Goal: Information Seeking & Learning: Compare options

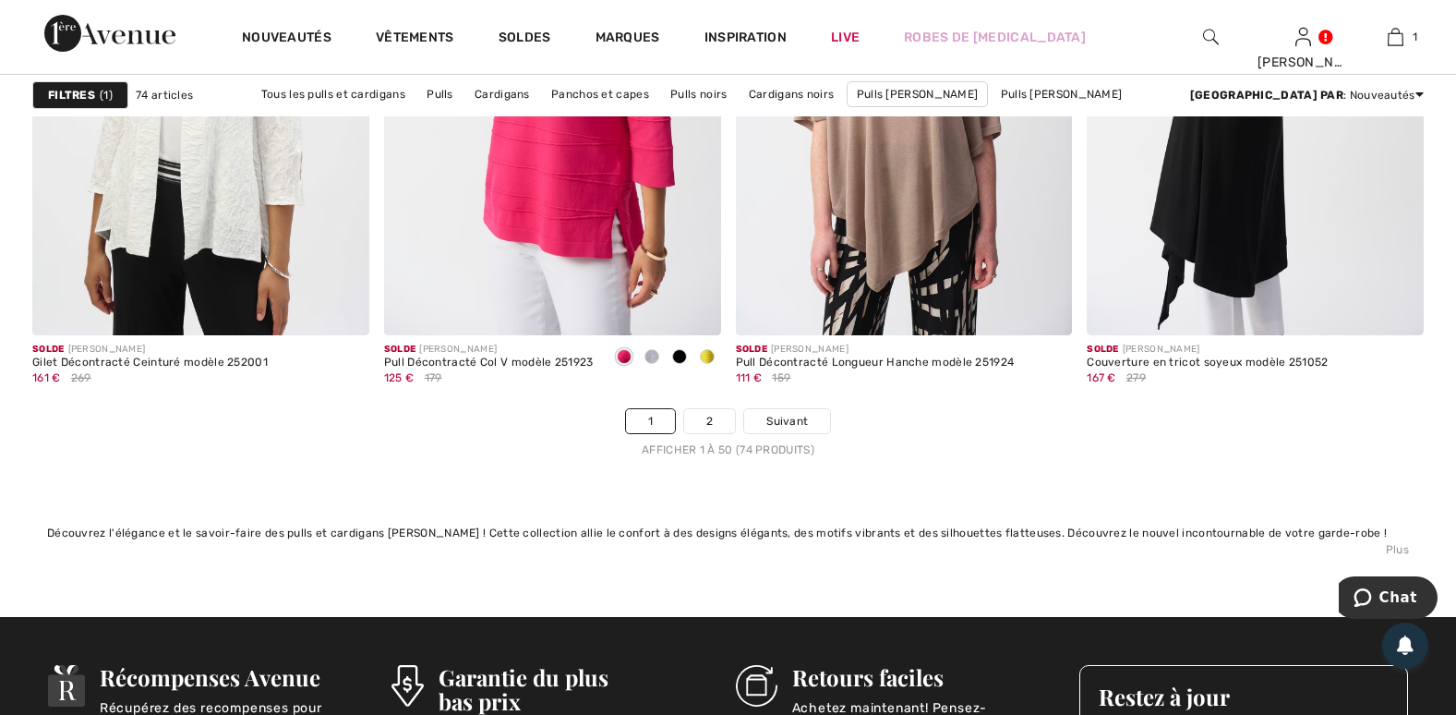
scroll to position [8832, 0]
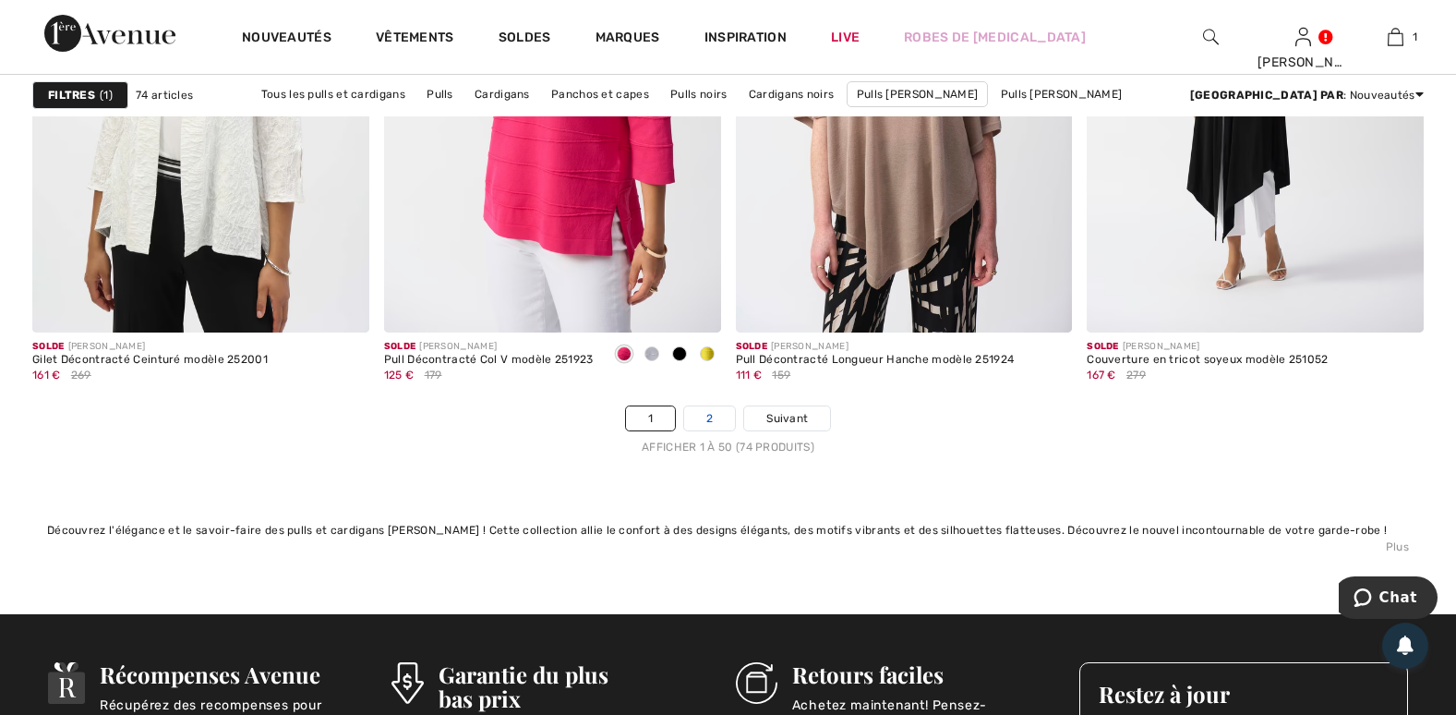
click at [729, 426] on link "2" at bounding box center [709, 418] width 51 height 24
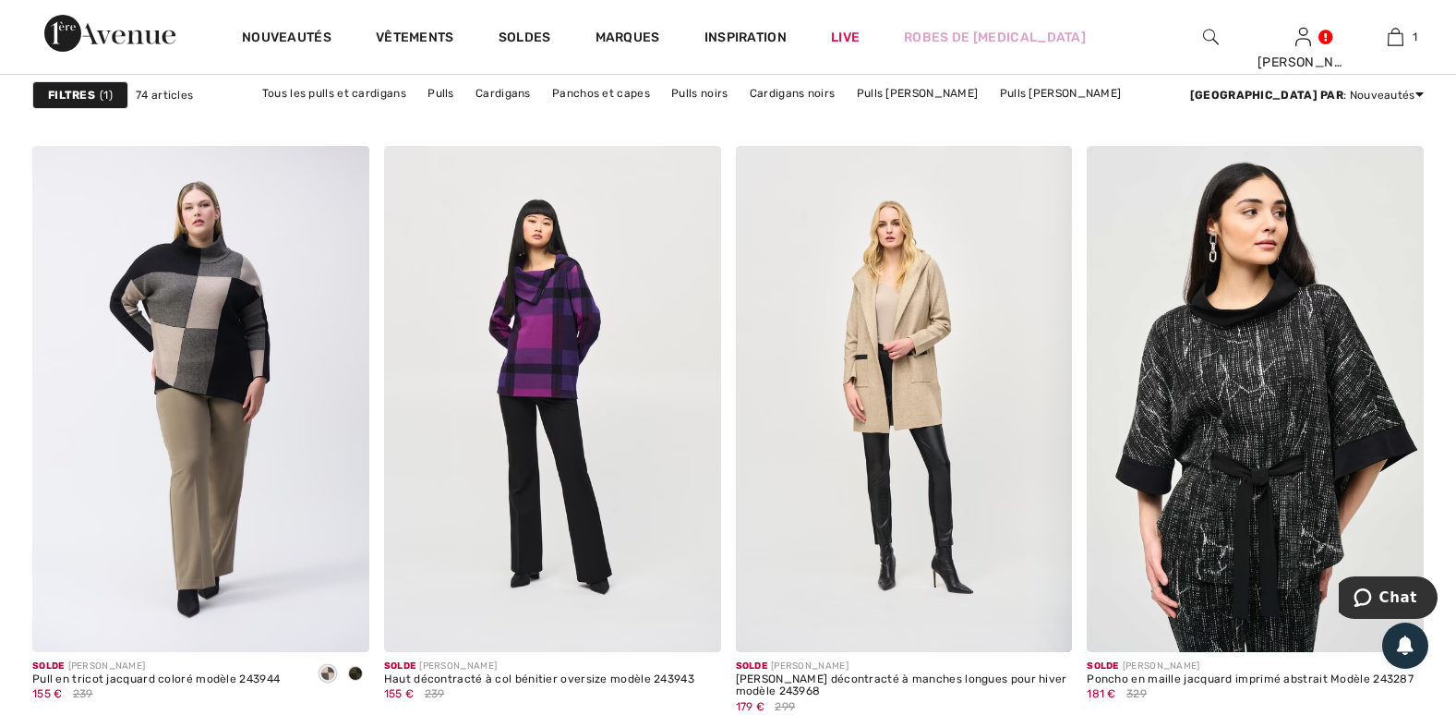
scroll to position [2770, 0]
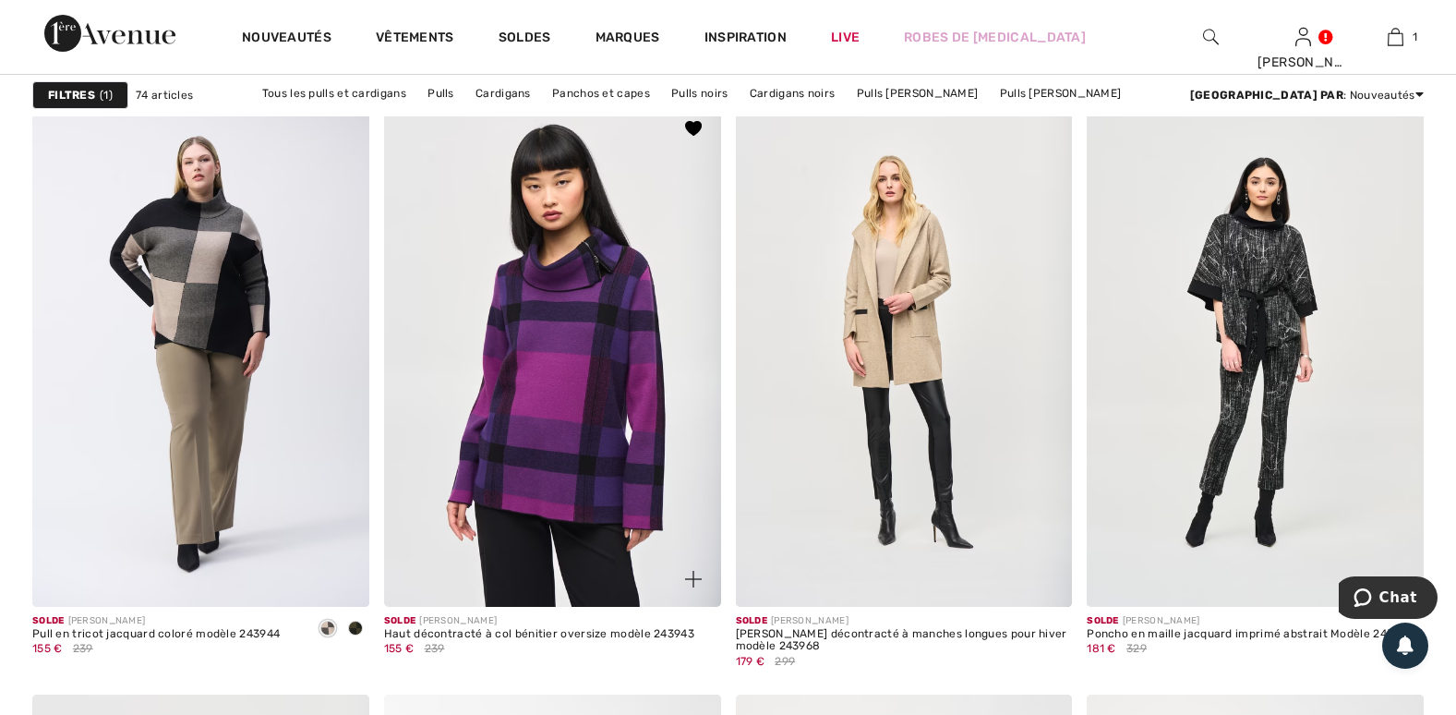
click at [611, 372] on img at bounding box center [552, 353] width 337 height 505
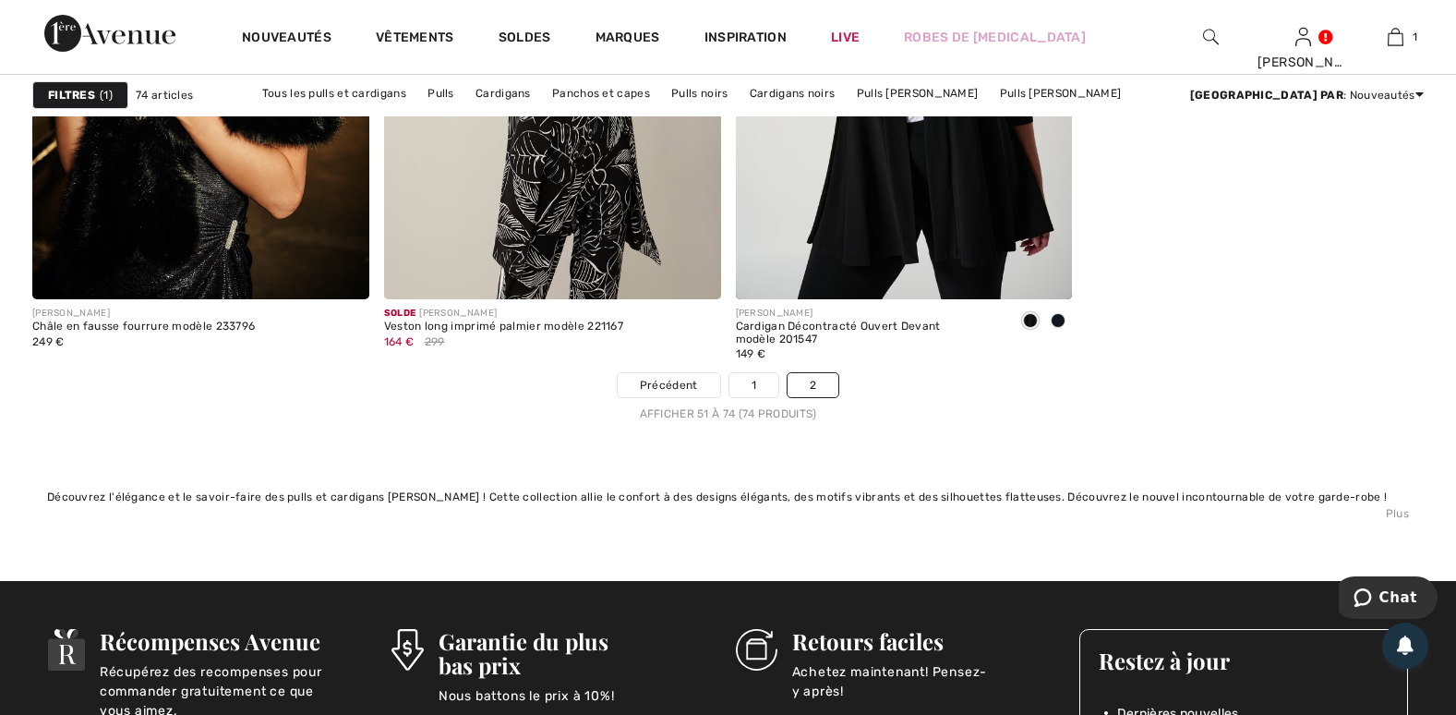
scroll to position [4309, 0]
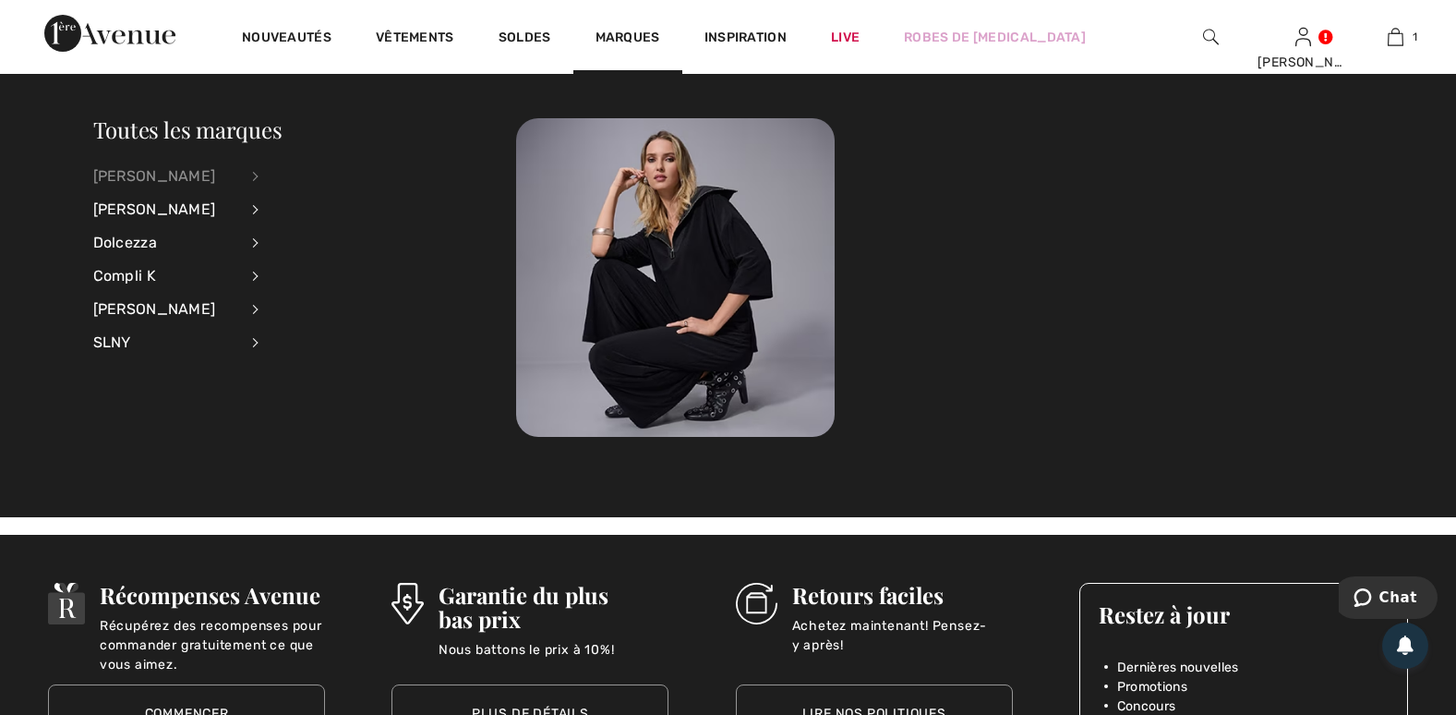
click at [191, 168] on div "[PERSON_NAME]" at bounding box center [165, 176] width 145 height 33
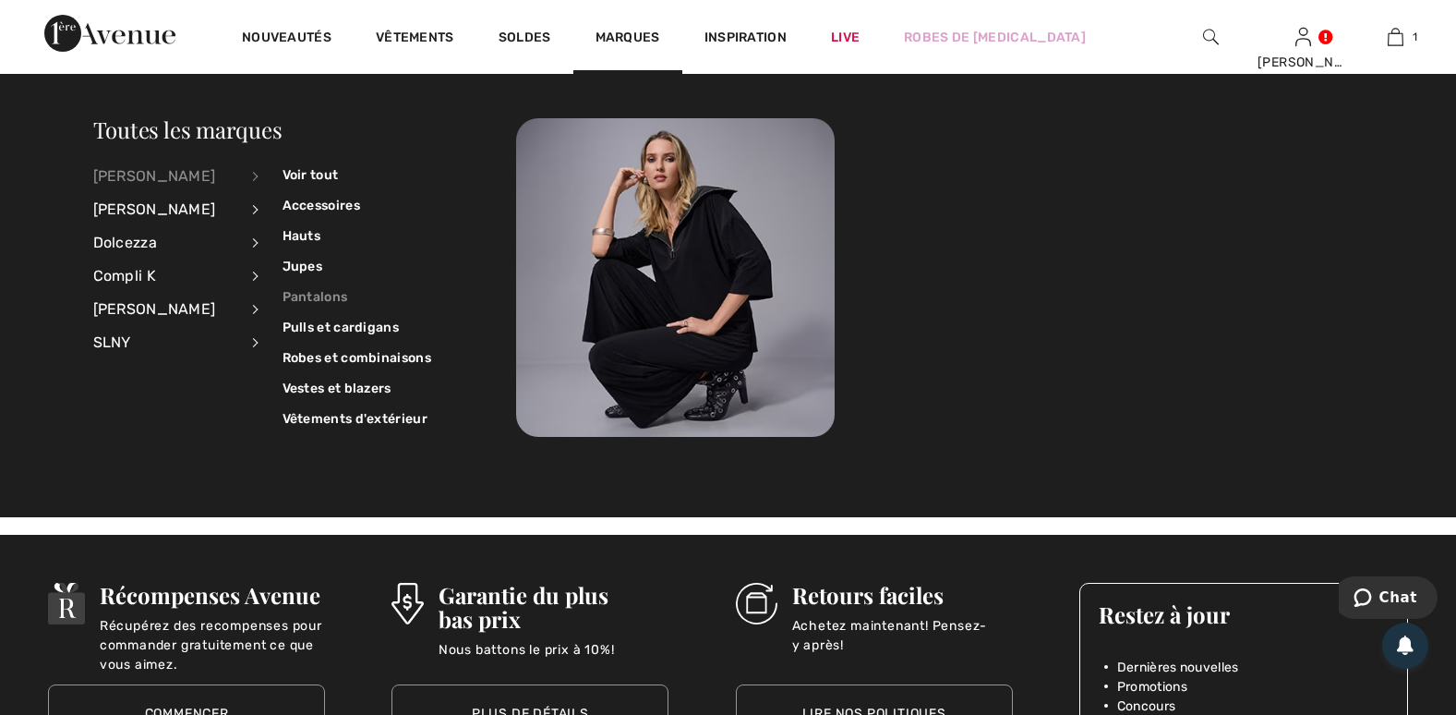
click at [298, 298] on link "Pantalons" at bounding box center [357, 297] width 149 height 30
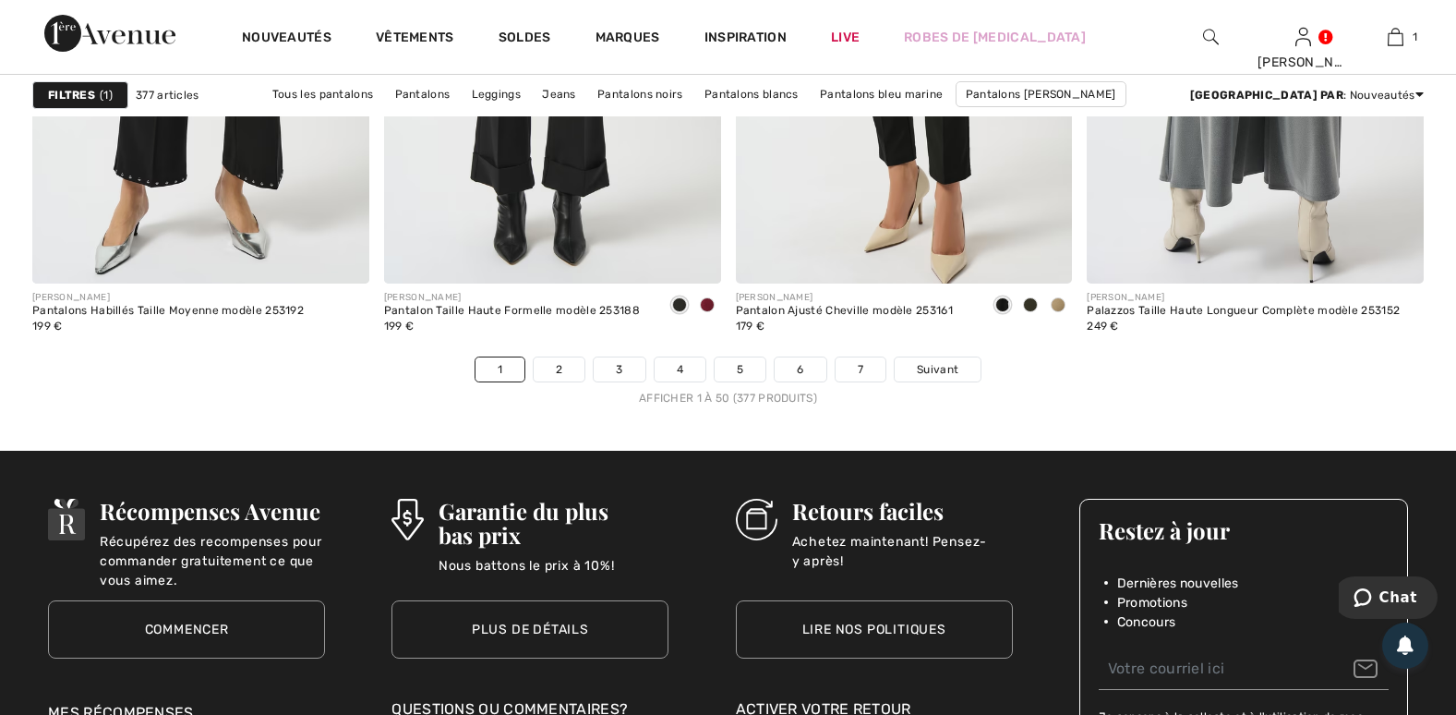
scroll to position [8893, 0]
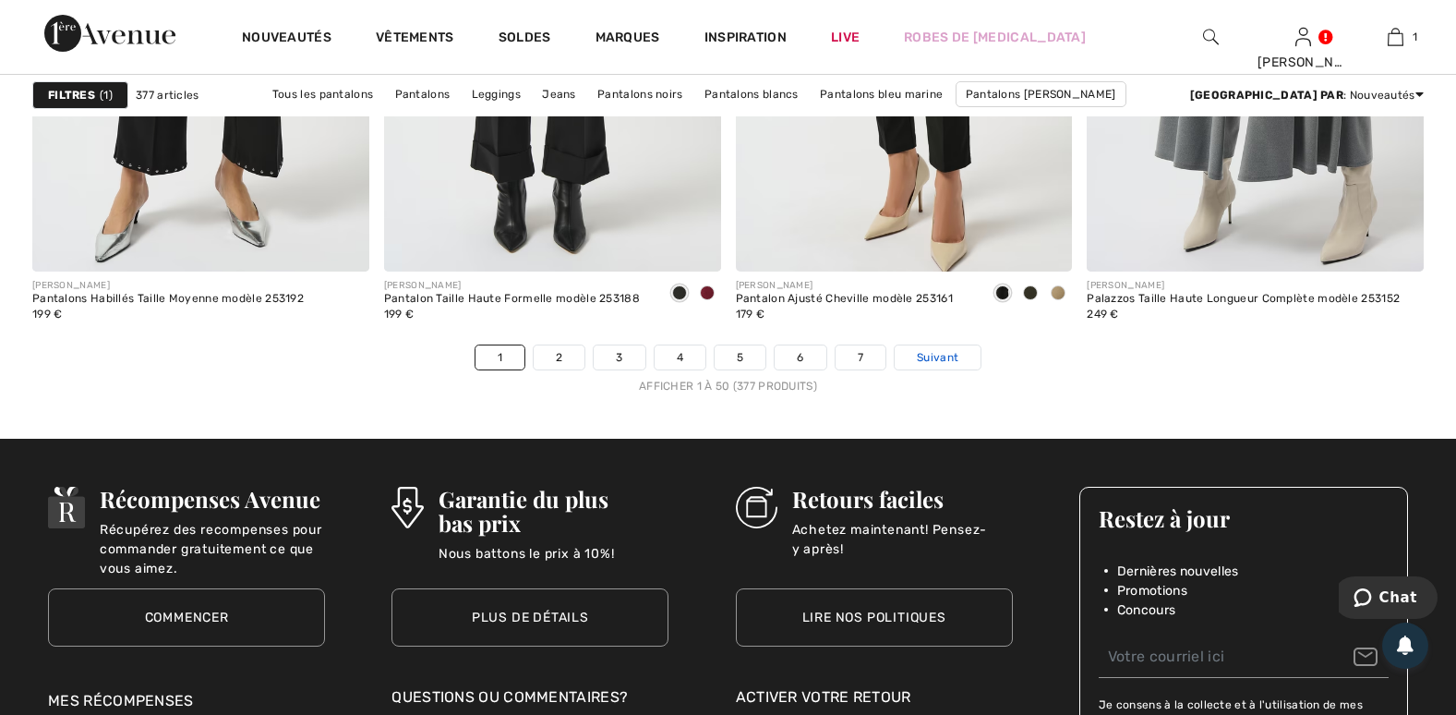
click at [952, 360] on span "Suivant" at bounding box center [938, 357] width 42 height 17
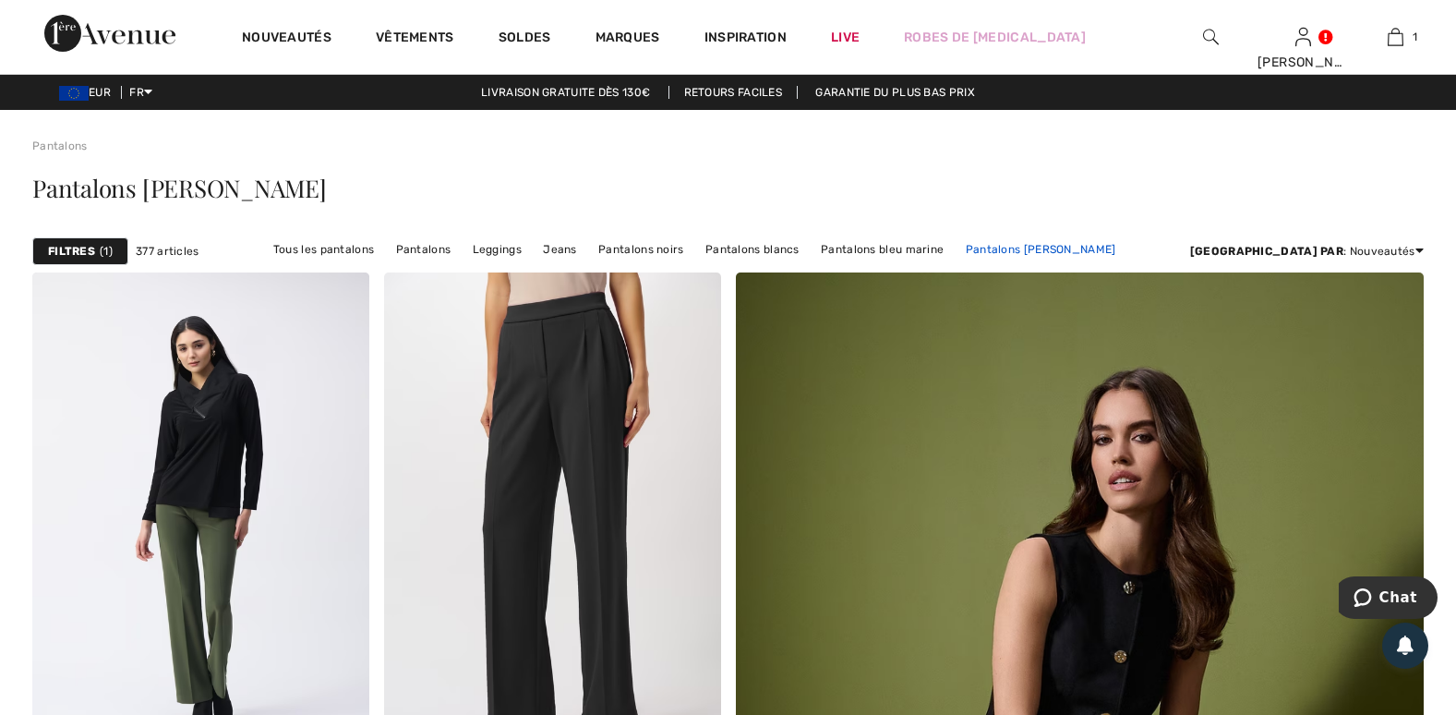
click at [1018, 250] on link "Pantalons [PERSON_NAME]" at bounding box center [1040, 249] width 169 height 24
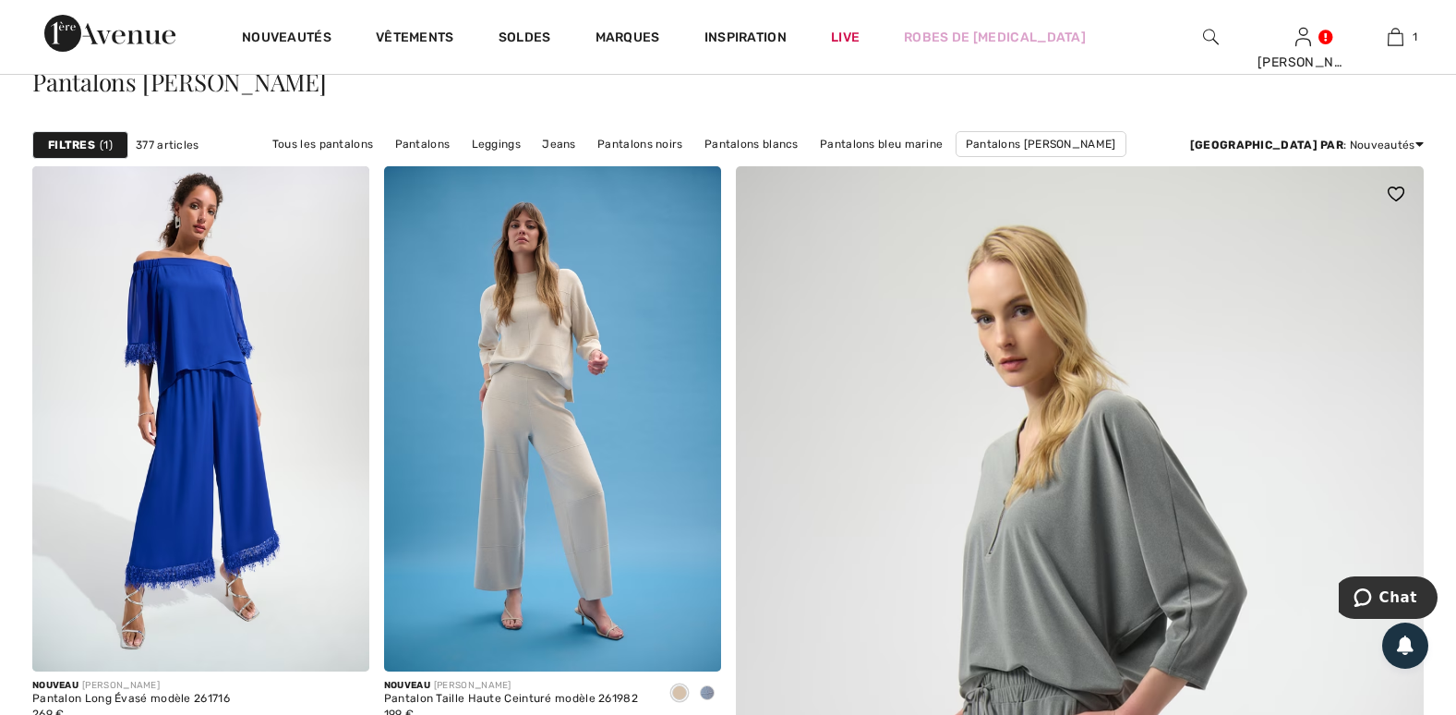
scroll to position [92, 0]
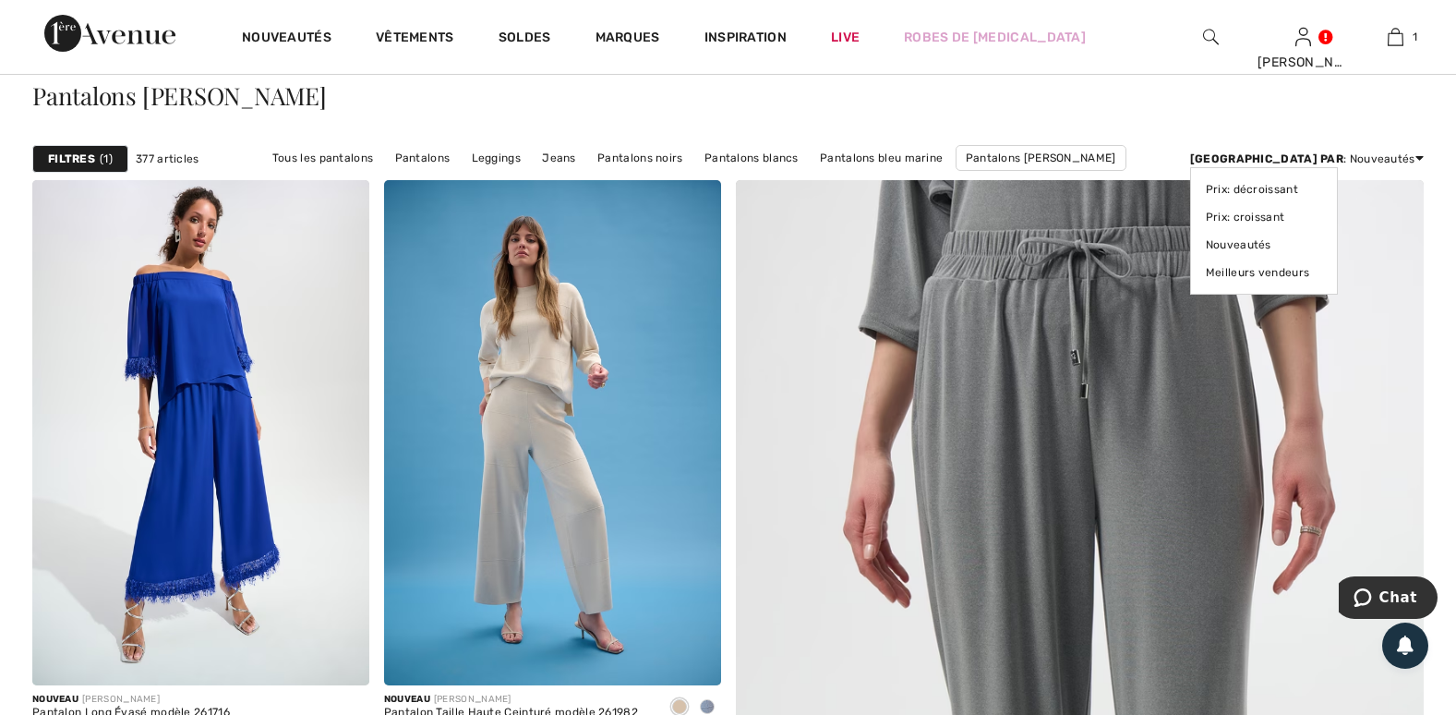
click at [1391, 161] on div "[GEOGRAPHIC_DATA] par : Nouveautés Prix: décroissant Prix: croissant Nouveautés…" at bounding box center [1307, 158] width 234 height 17
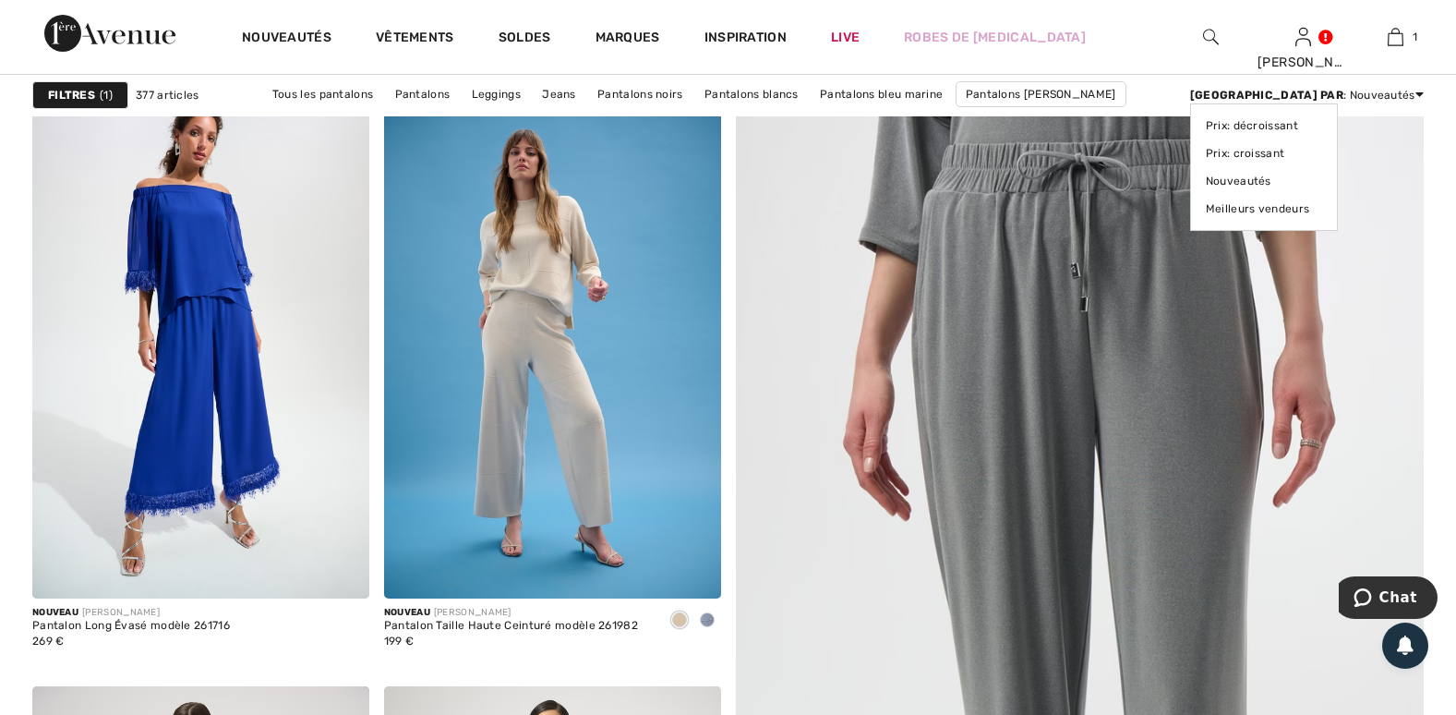
scroll to position [185, 0]
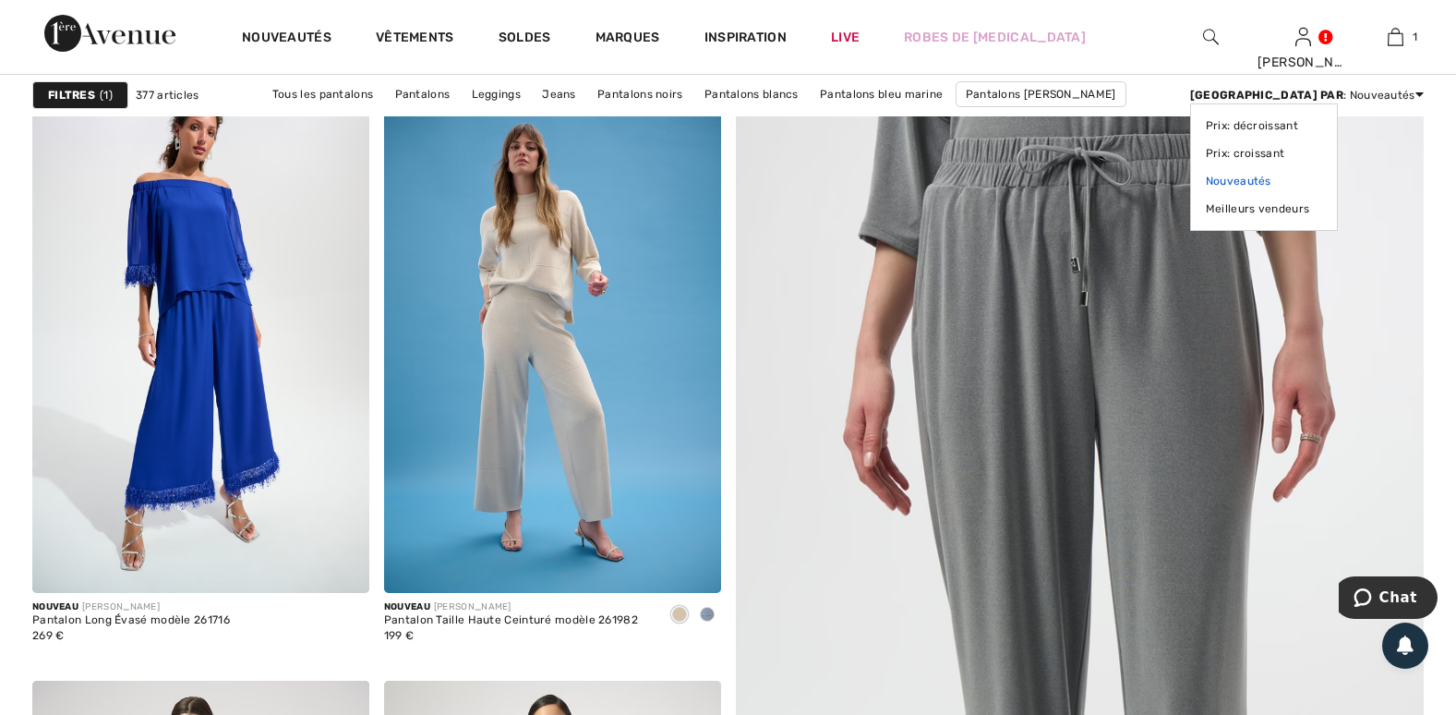
click at [1322, 178] on link "Nouveautés" at bounding box center [1264, 181] width 116 height 28
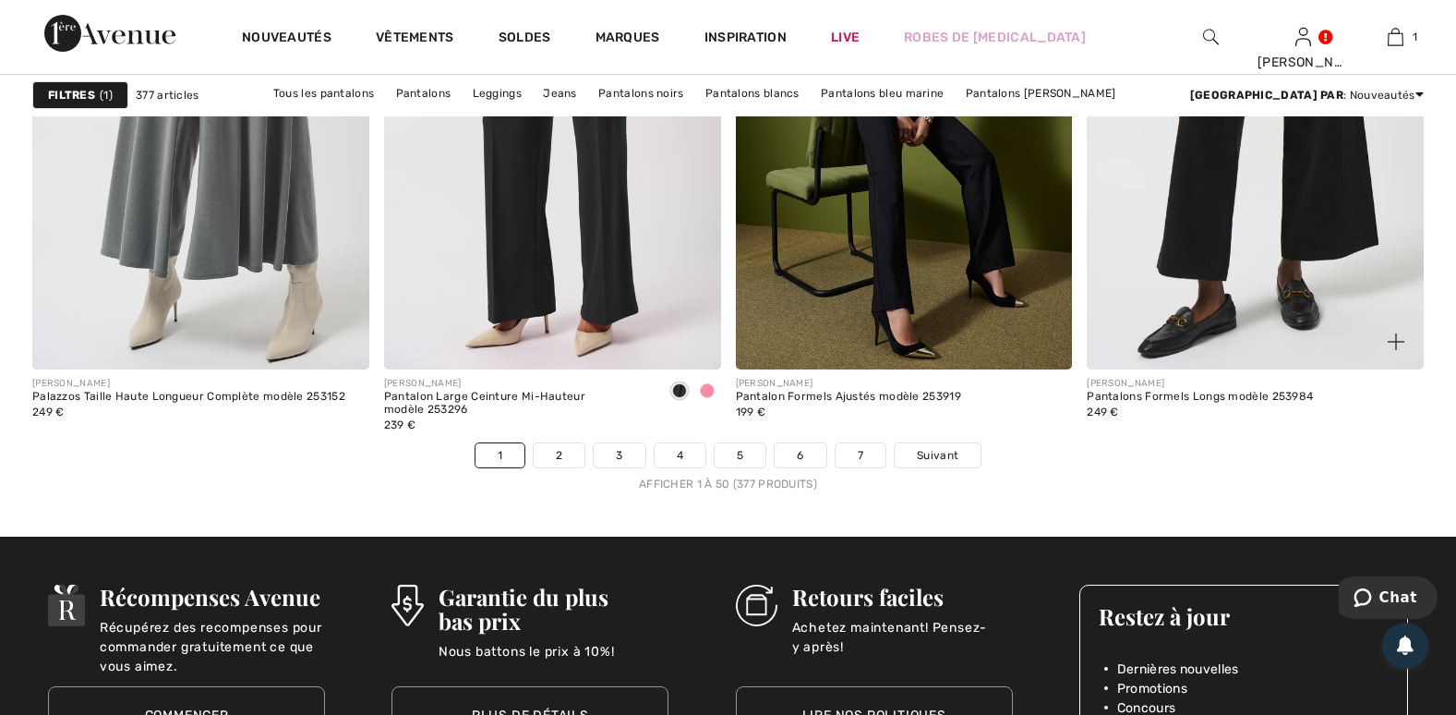
scroll to position [8801, 0]
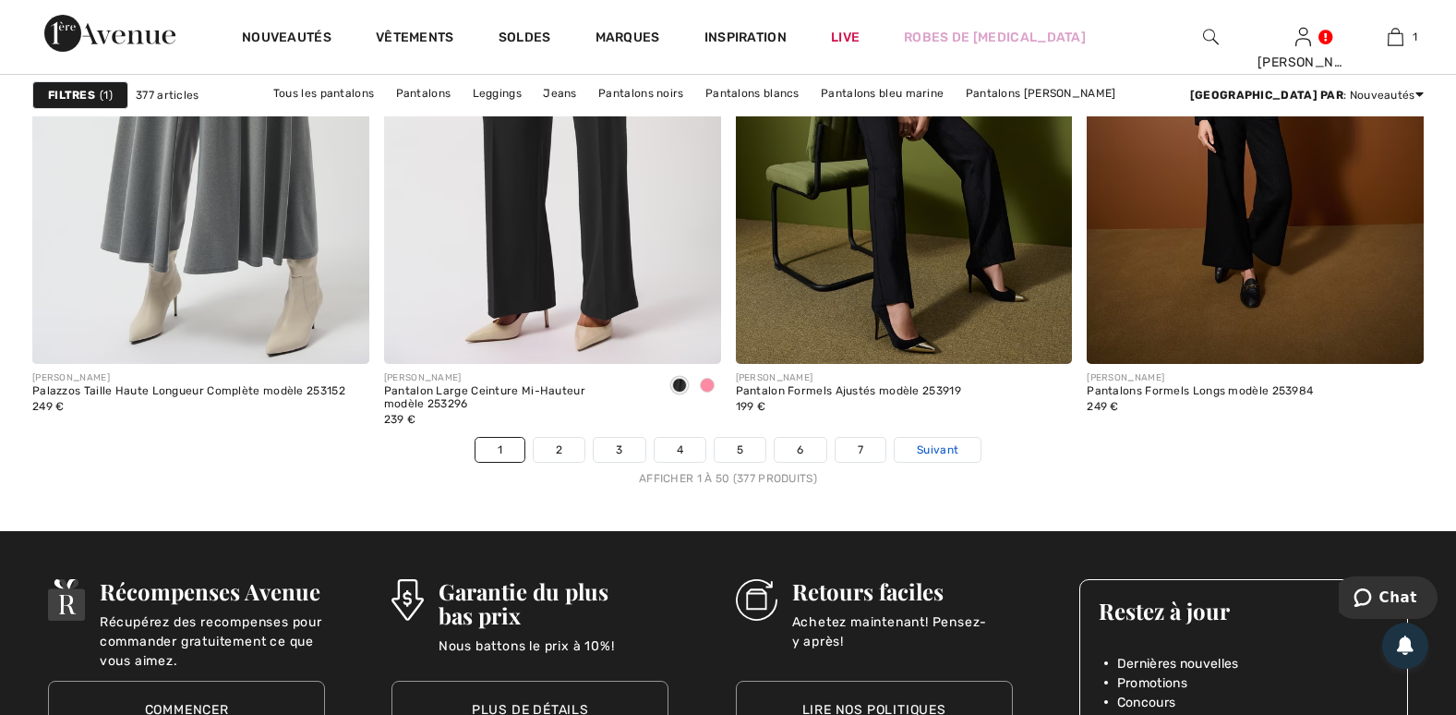
click at [958, 449] on span "Suivant" at bounding box center [938, 449] width 42 height 17
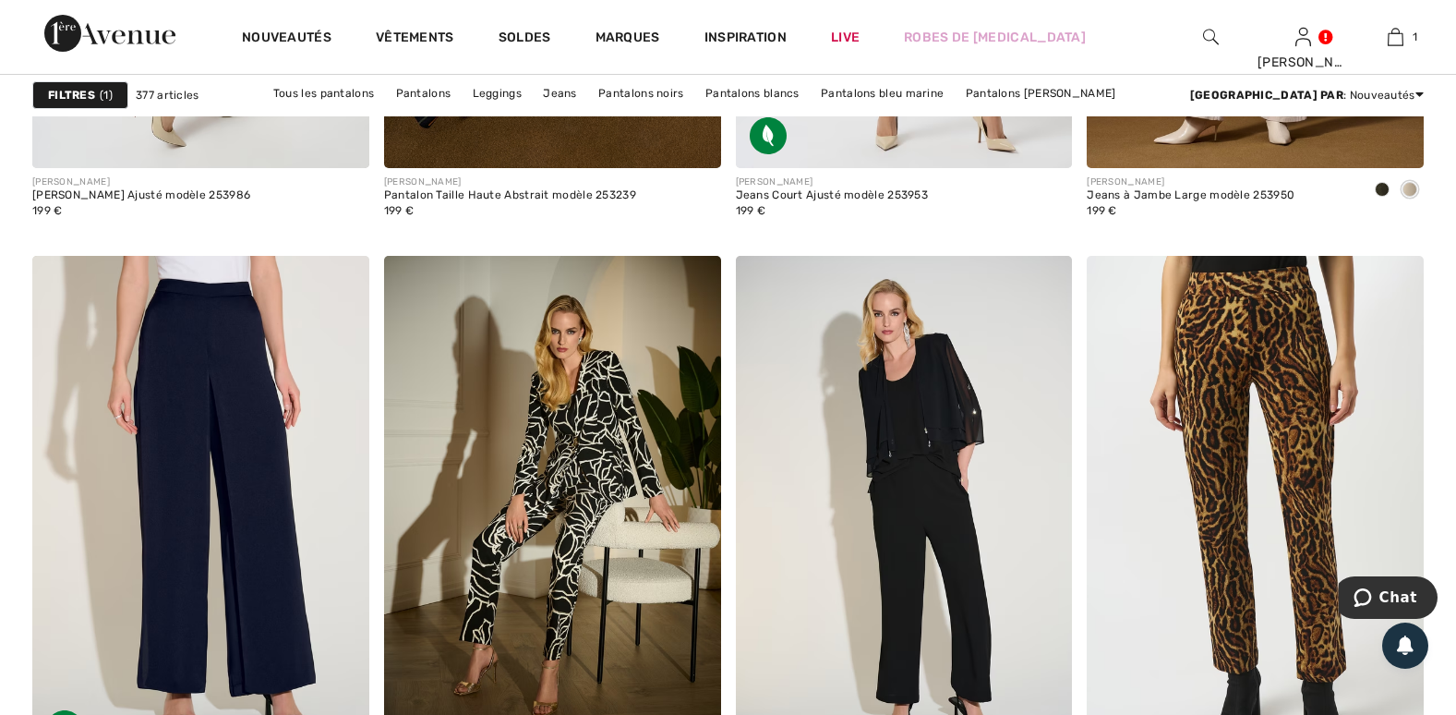
scroll to position [7909, 0]
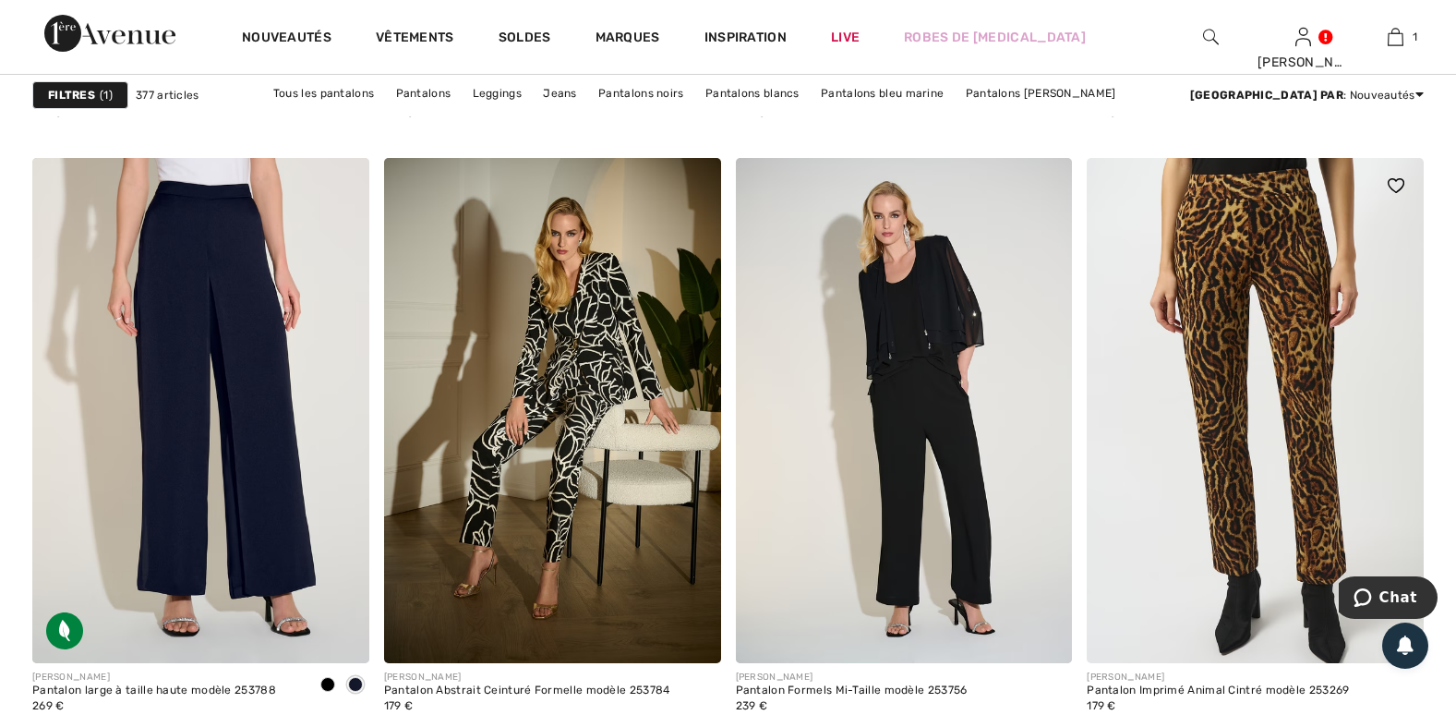
click at [1219, 465] on img at bounding box center [1255, 410] width 337 height 505
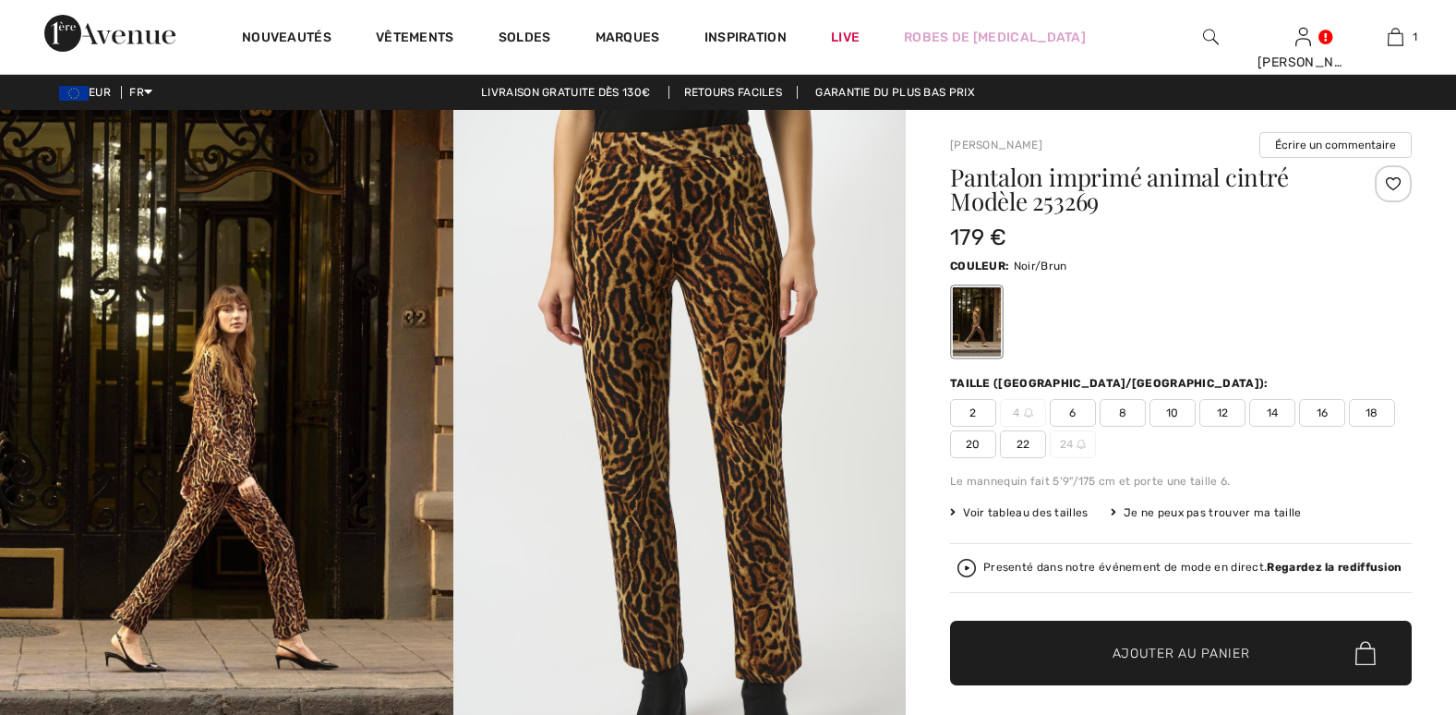
checkbox input "true"
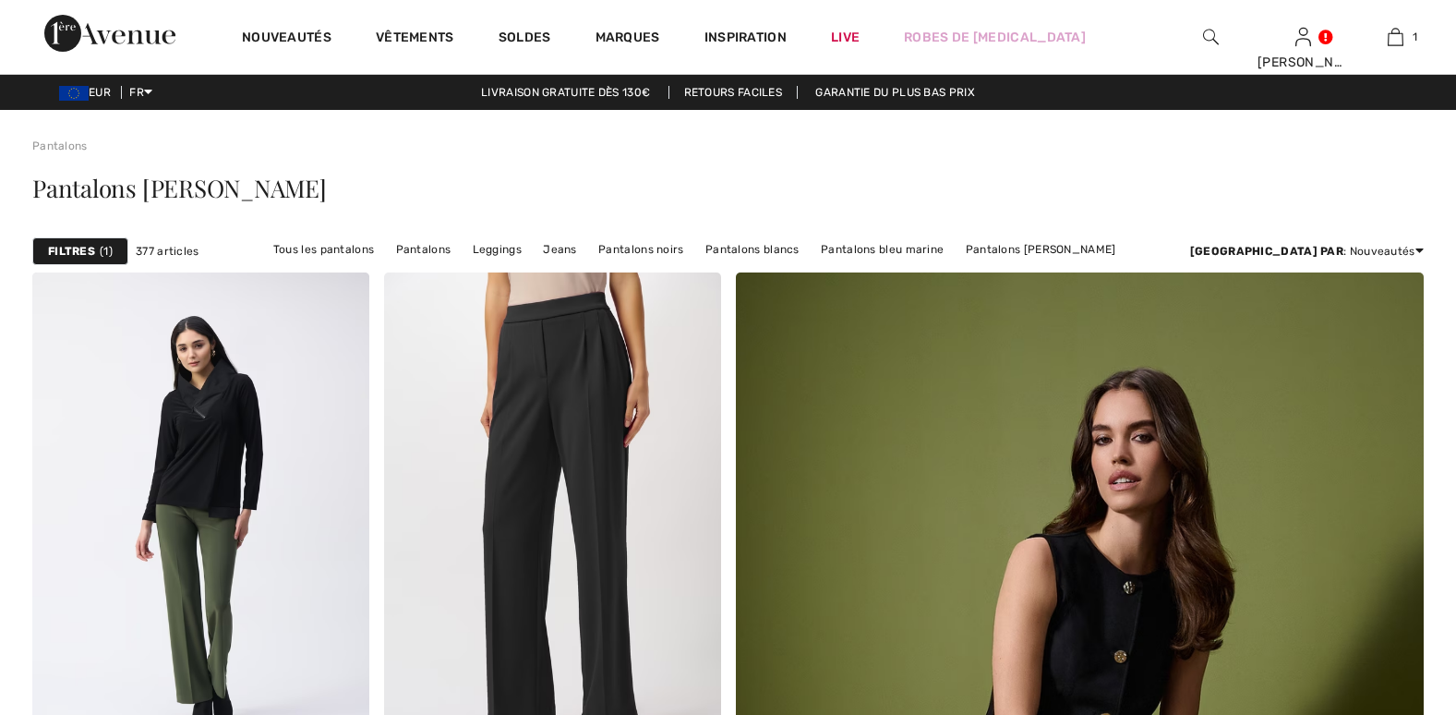
checkbox input "true"
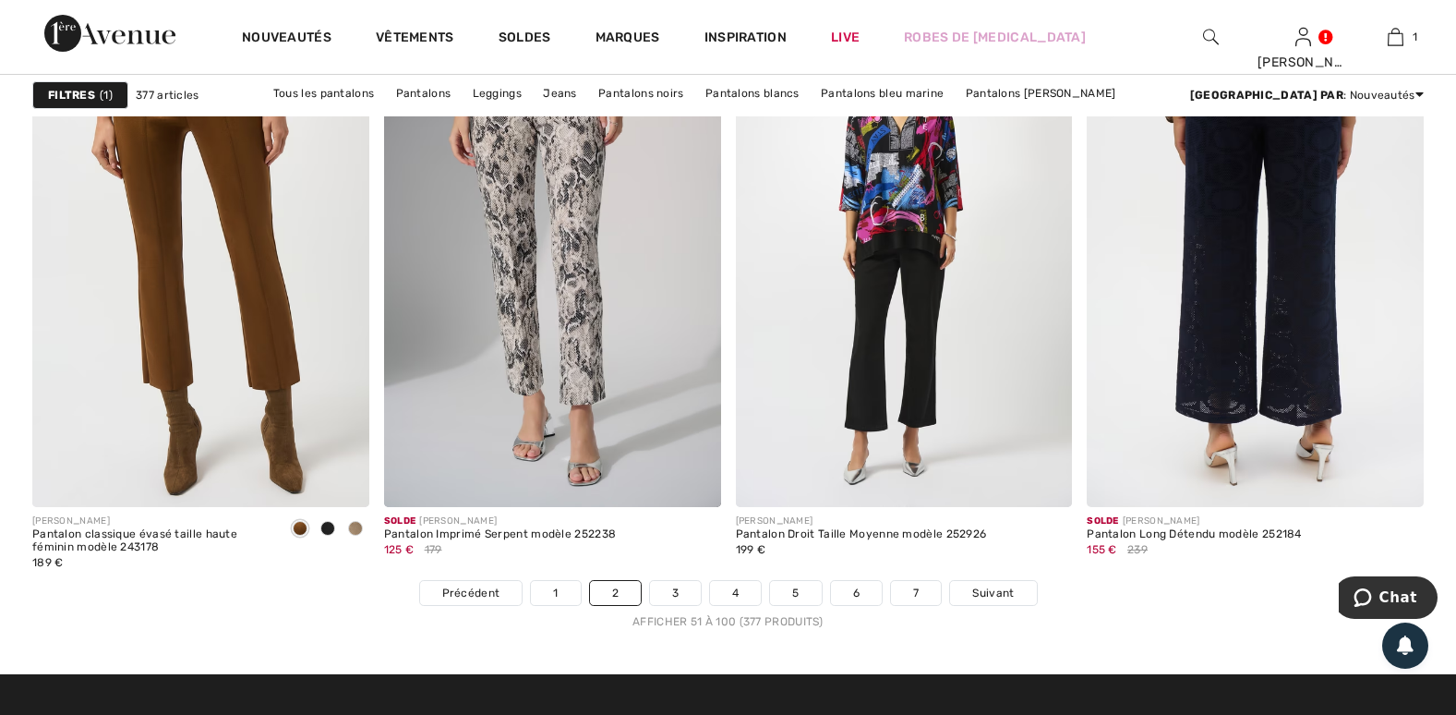
scroll to position [8804, 0]
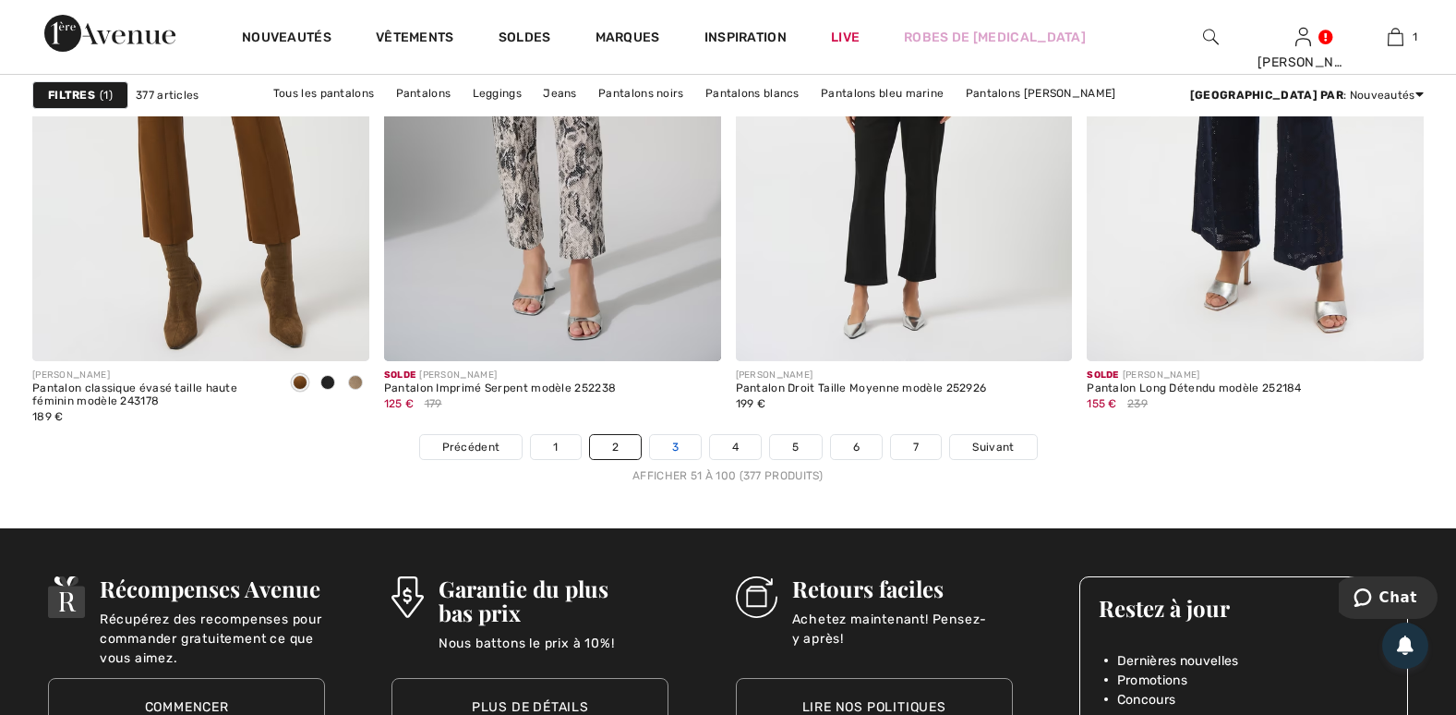
click at [693, 449] on link "3" at bounding box center [675, 447] width 51 height 24
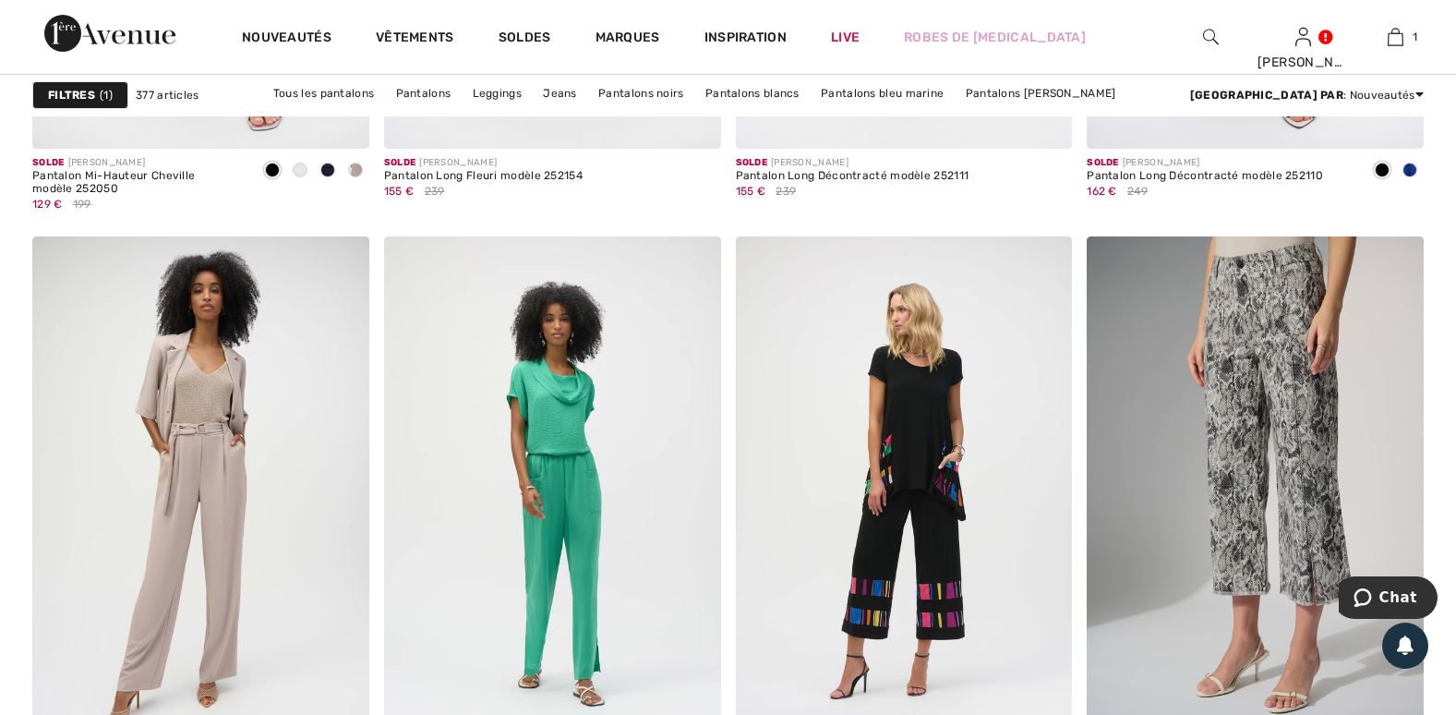
scroll to position [1816, 0]
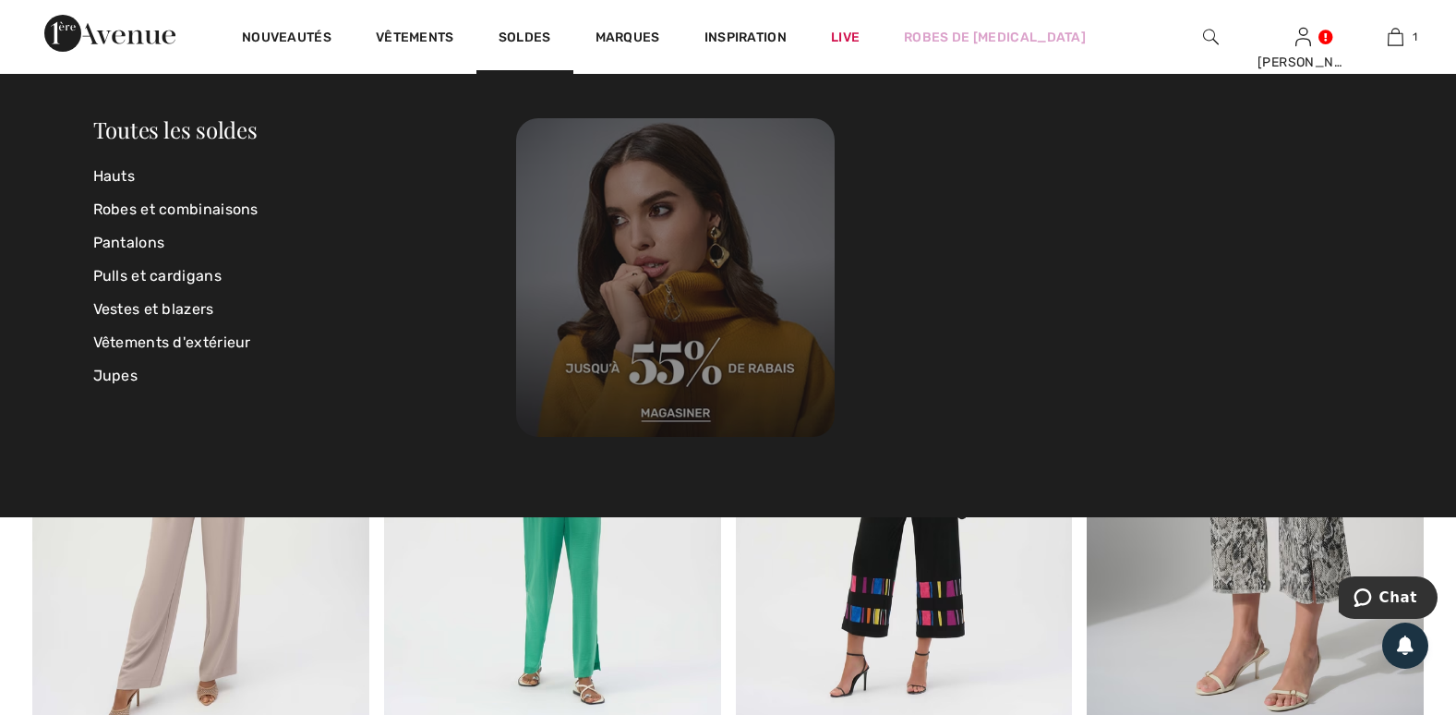
click at [643, 374] on img at bounding box center [675, 277] width 319 height 319
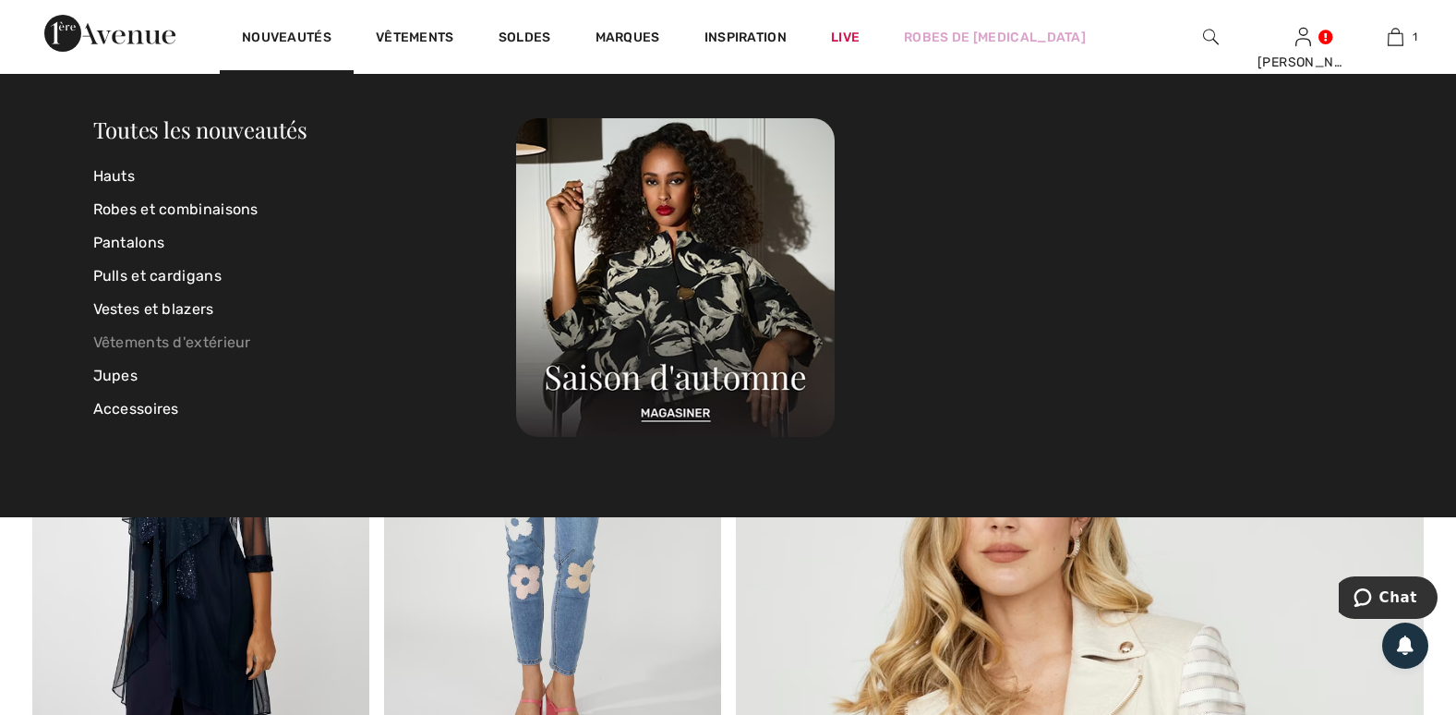
click at [174, 338] on link "Vêtements d'extérieur" at bounding box center [305, 342] width 424 height 33
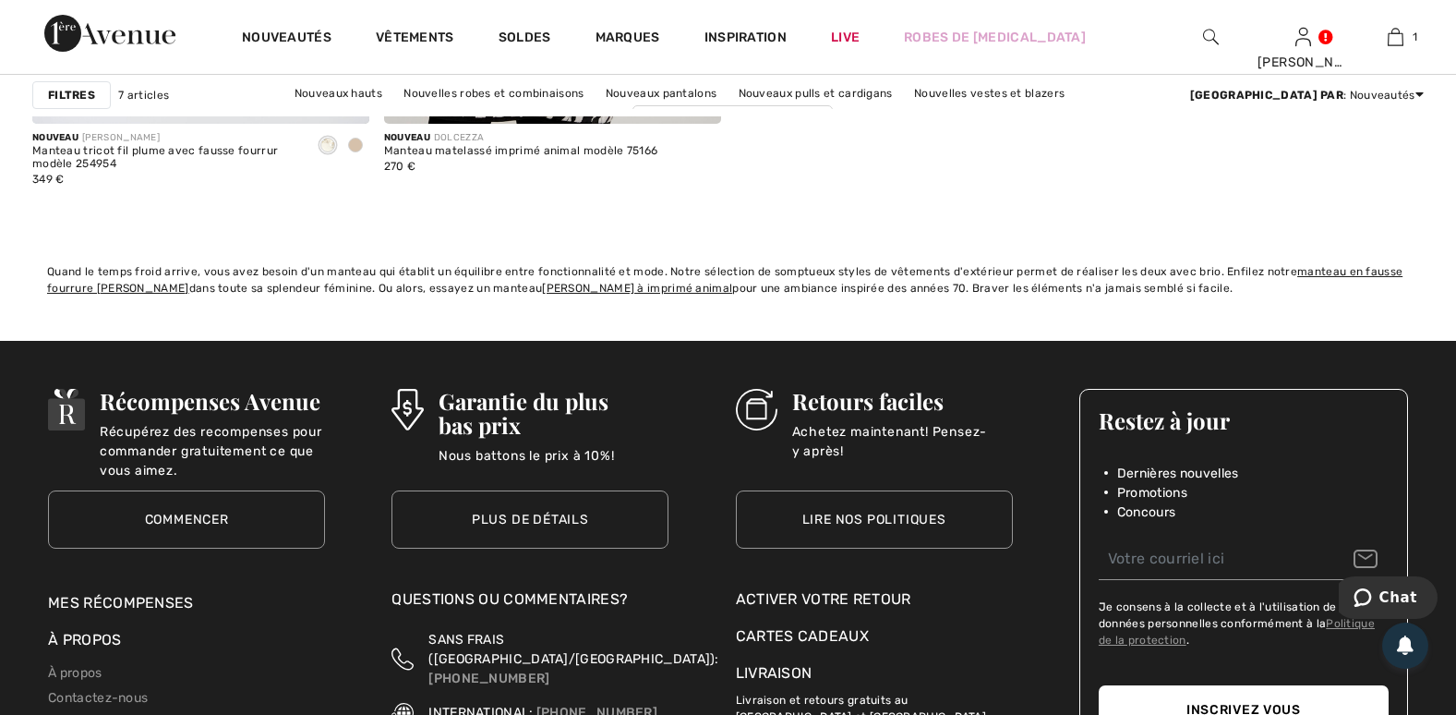
scroll to position [1846, 0]
